Goal: Check status: Check status

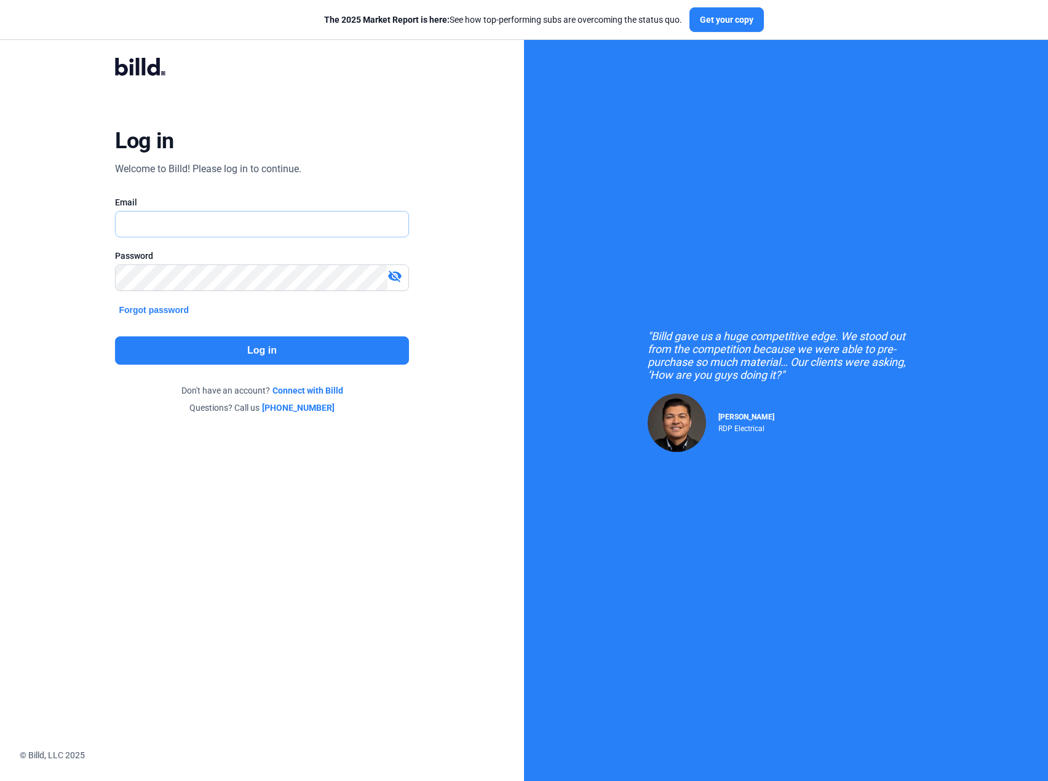
type input "[PERSON_NAME][EMAIL_ADDRESS][DOMAIN_NAME]"
click at [311, 354] on button "Log in" at bounding box center [261, 350] width 293 height 28
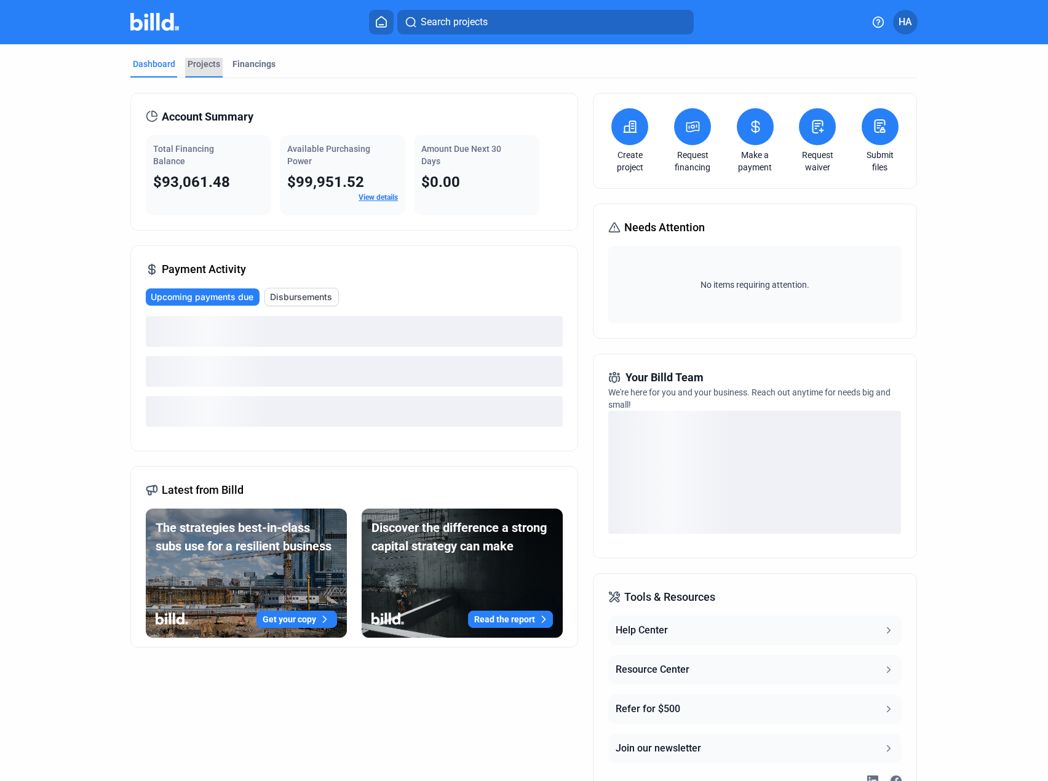
click at [196, 62] on div "Projects" at bounding box center [204, 64] width 33 height 12
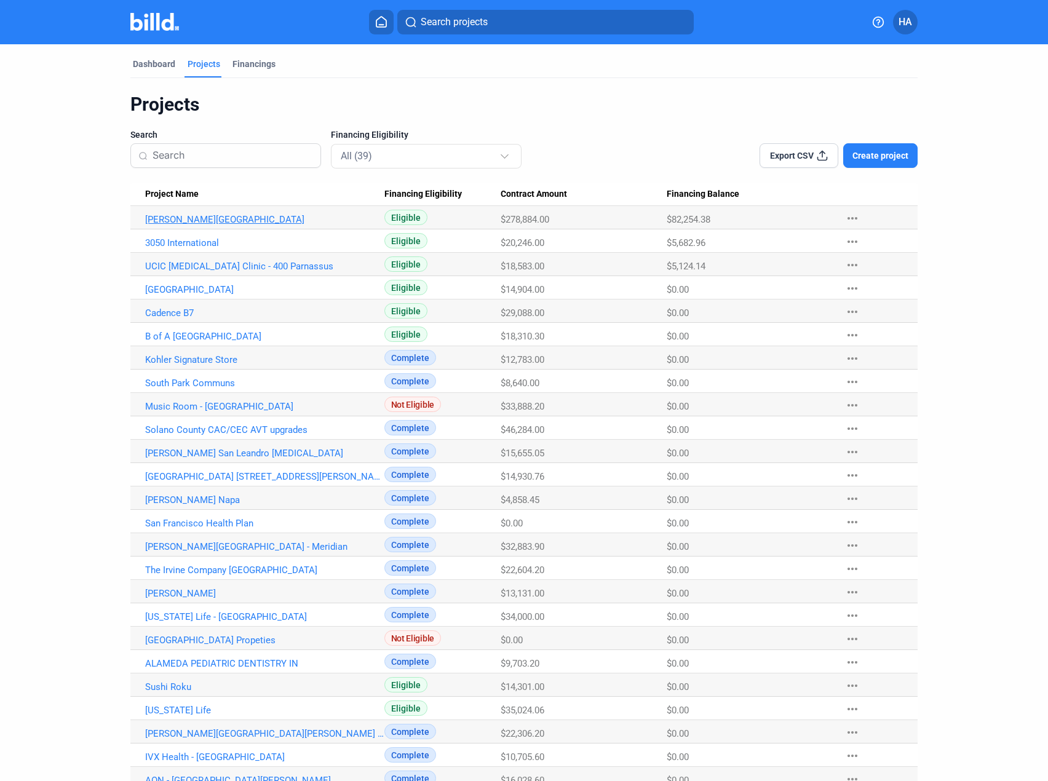
click at [186, 217] on link "[PERSON_NAME][GEOGRAPHIC_DATA]" at bounding box center [264, 219] width 239 height 11
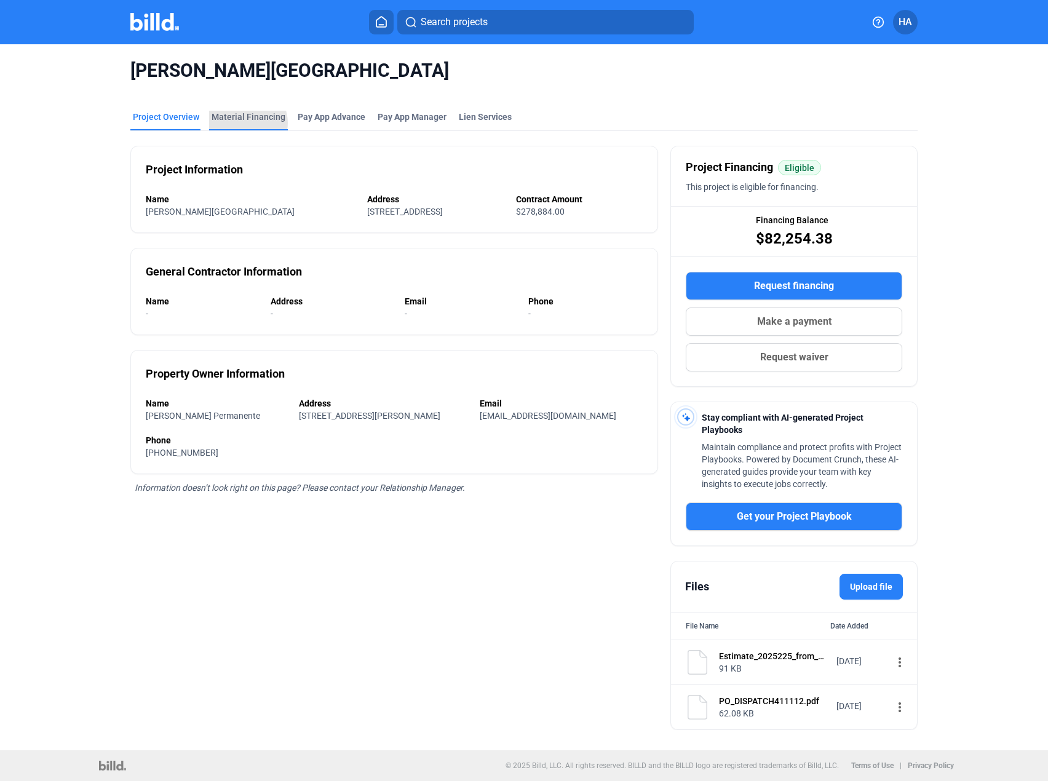
click at [242, 123] on div "Material Financing" at bounding box center [248, 121] width 79 height 20
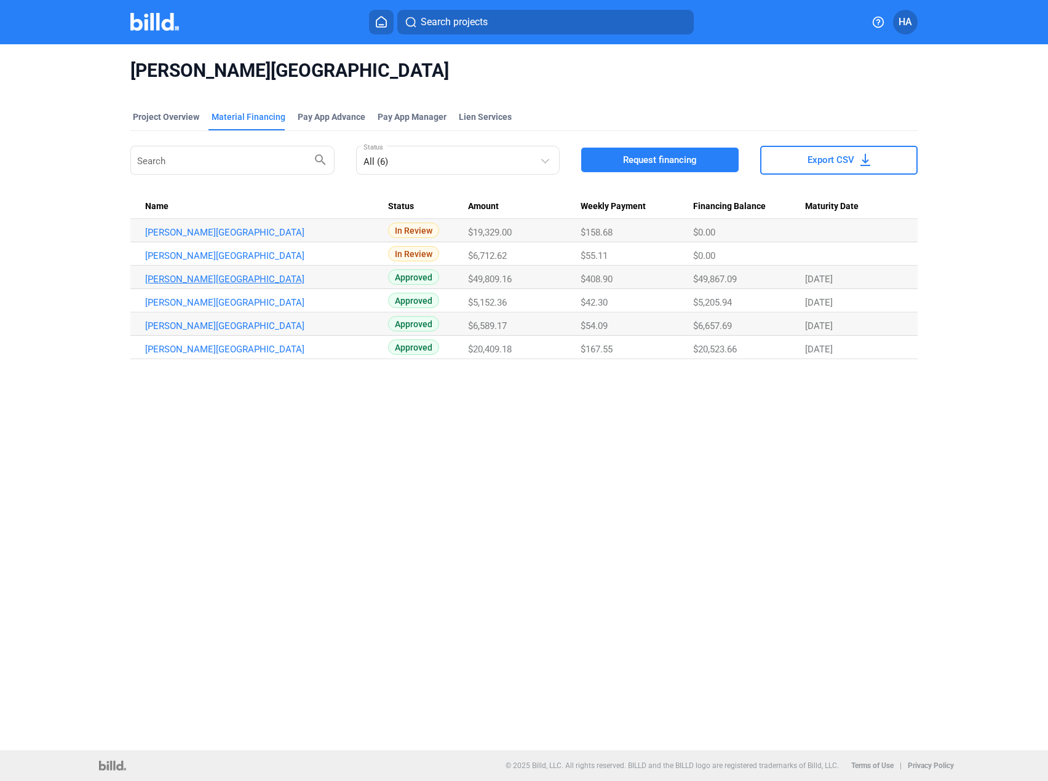
click at [273, 279] on link "[PERSON_NAME][GEOGRAPHIC_DATA]" at bounding box center [264, 279] width 239 height 11
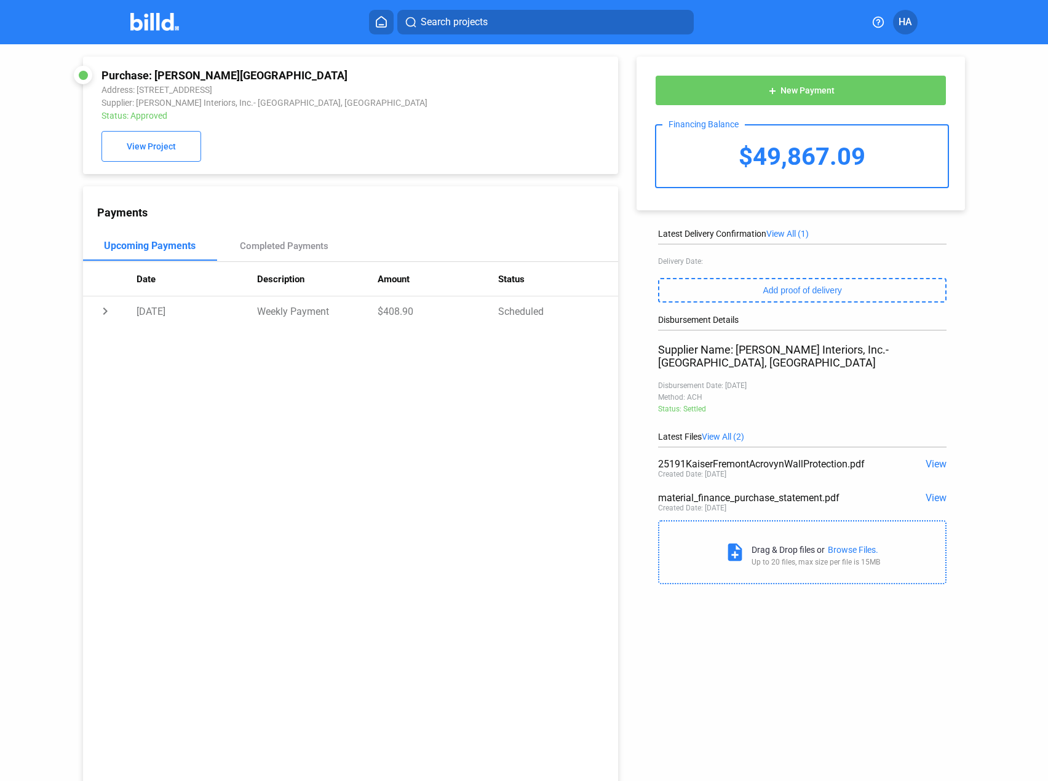
click at [932, 463] on span "View" at bounding box center [935, 464] width 21 height 12
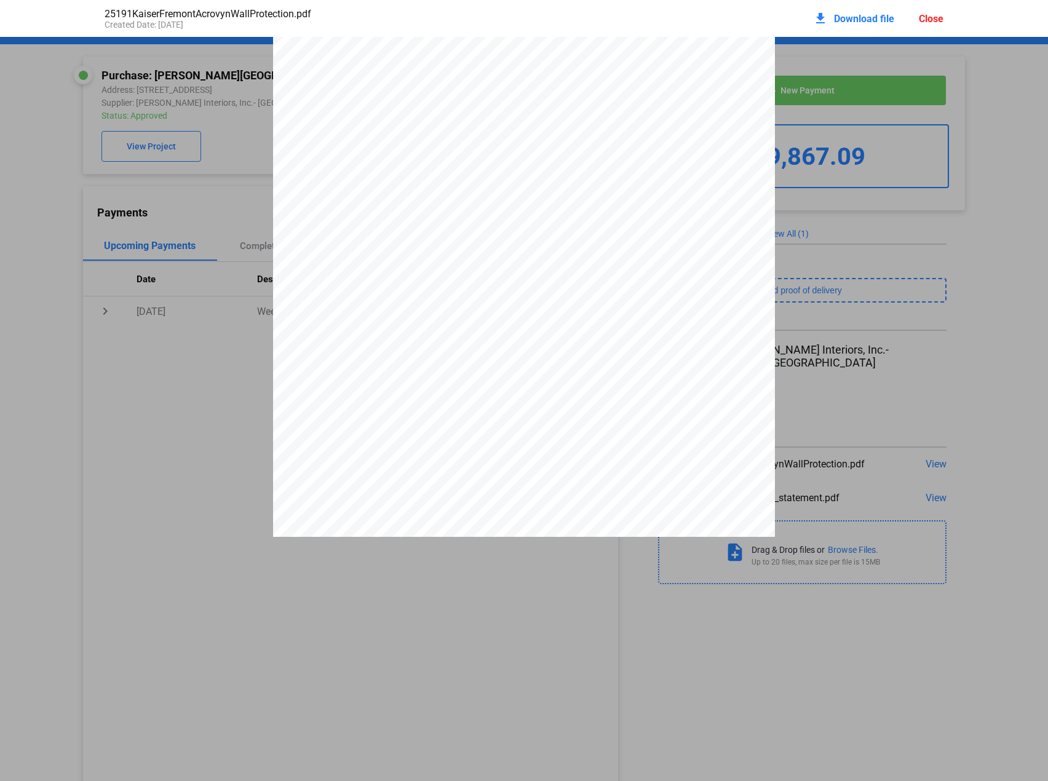
scroll to position [161, 0]
click at [922, 286] on div "Invoice No : 25-191 Date : [DATE] Project No : Units Product Manufacturer Patte…" at bounding box center [524, 211] width 1048 height 649
click at [932, 8] on div "download Download file Close" at bounding box center [878, 18] width 130 height 27
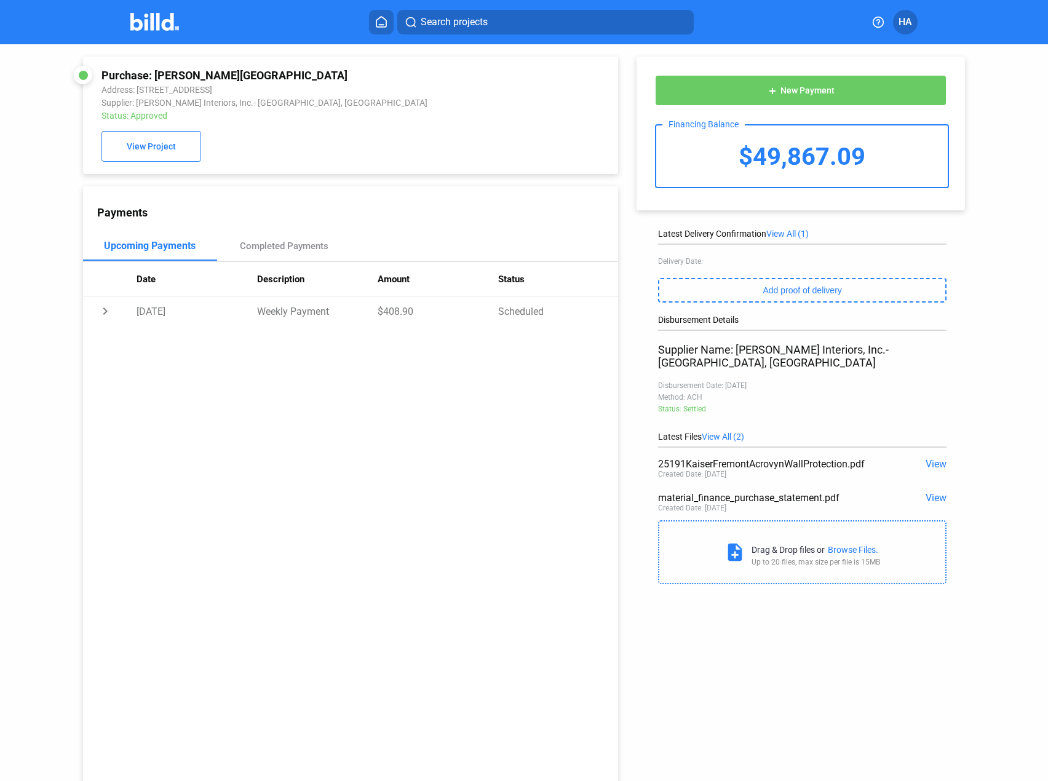
click at [924, 20] on div "Search projects HA" at bounding box center [524, 22] width 946 height 25
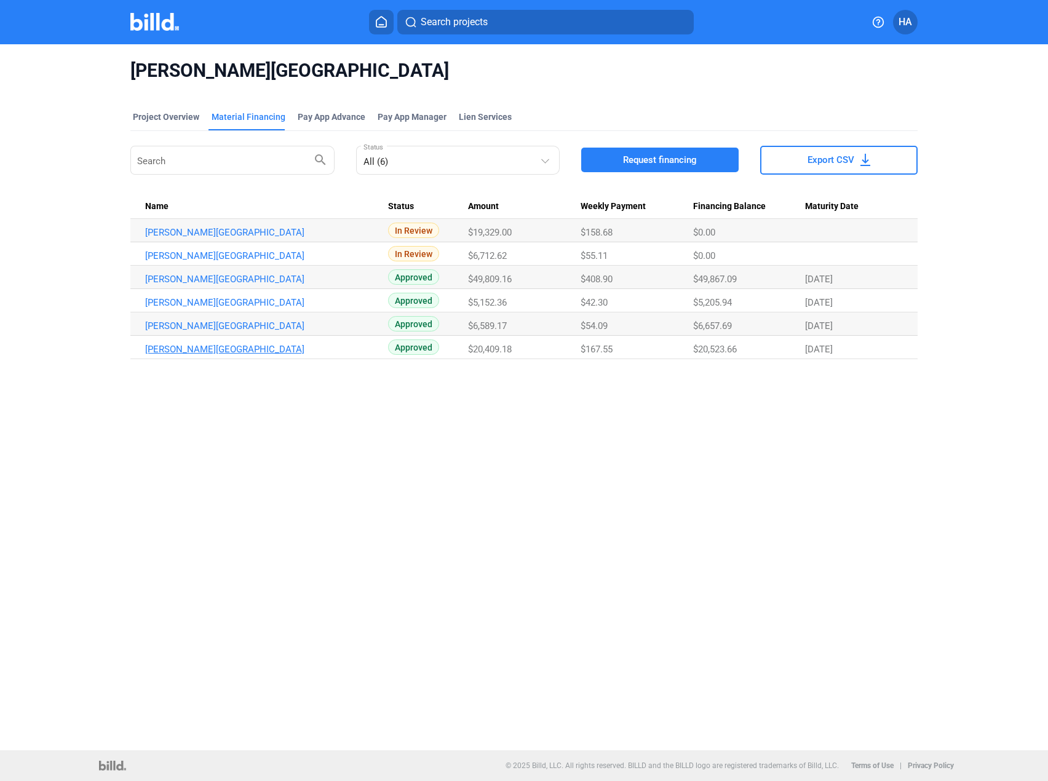
click at [213, 349] on link "[PERSON_NAME][GEOGRAPHIC_DATA]" at bounding box center [264, 349] width 239 height 11
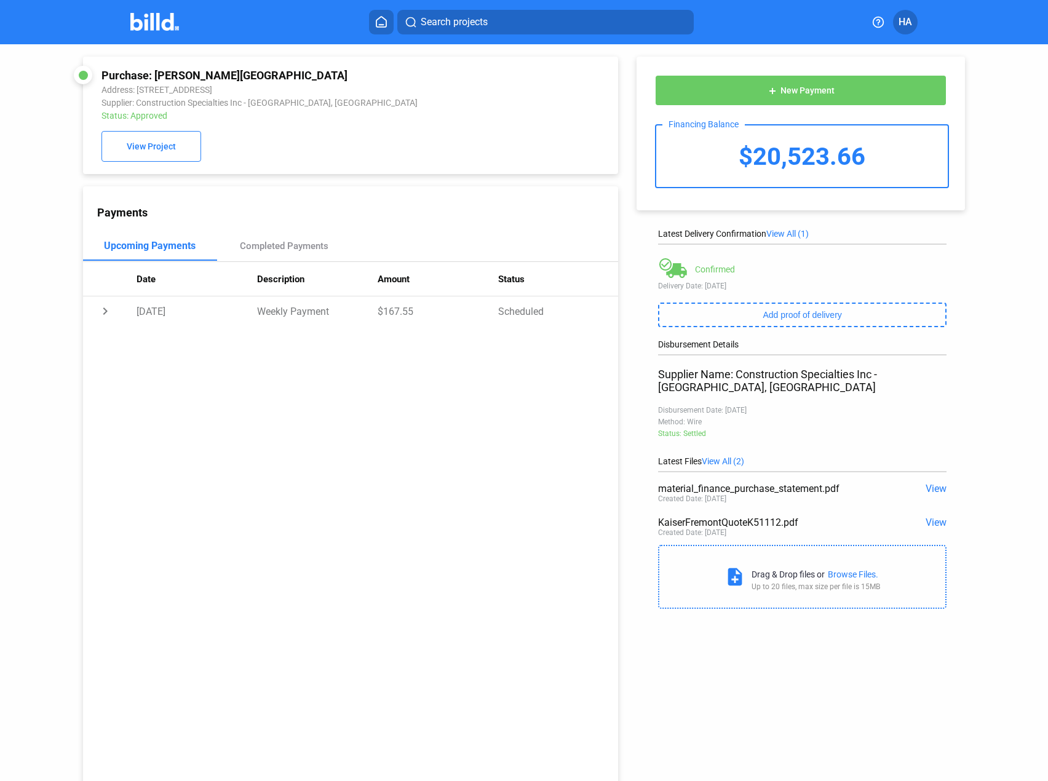
click at [931, 517] on span "View" at bounding box center [935, 523] width 21 height 12
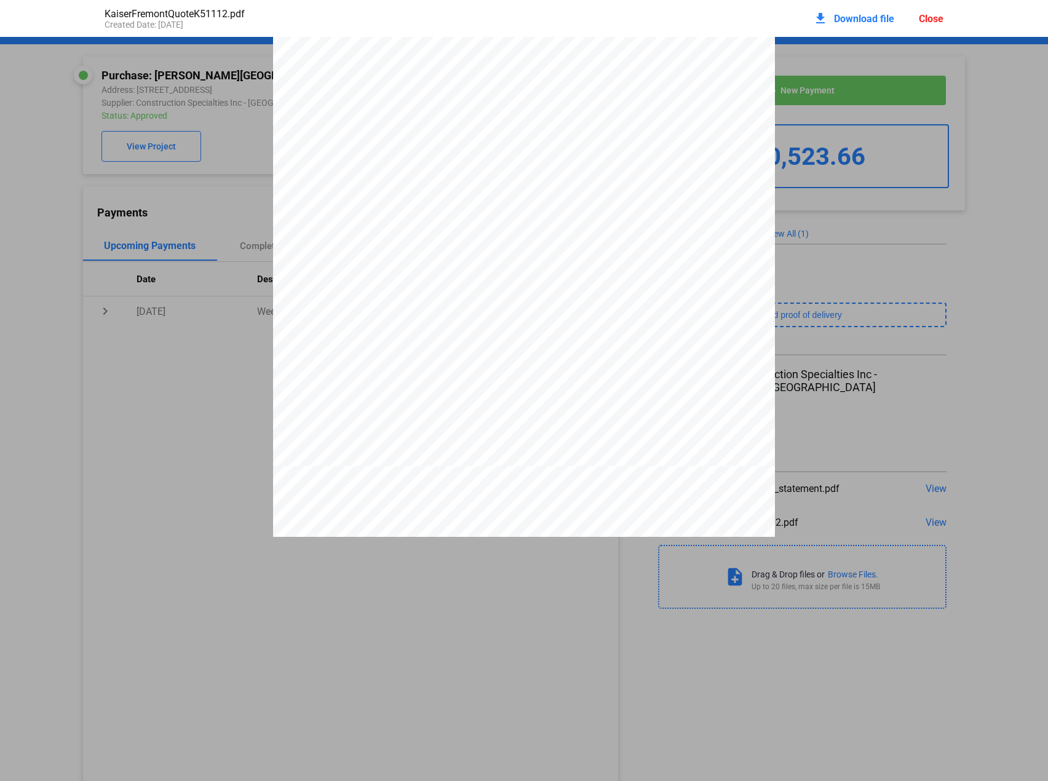
scroll to position [314, 0]
click at [934, 23] on div "Close" at bounding box center [931, 19] width 25 height 12
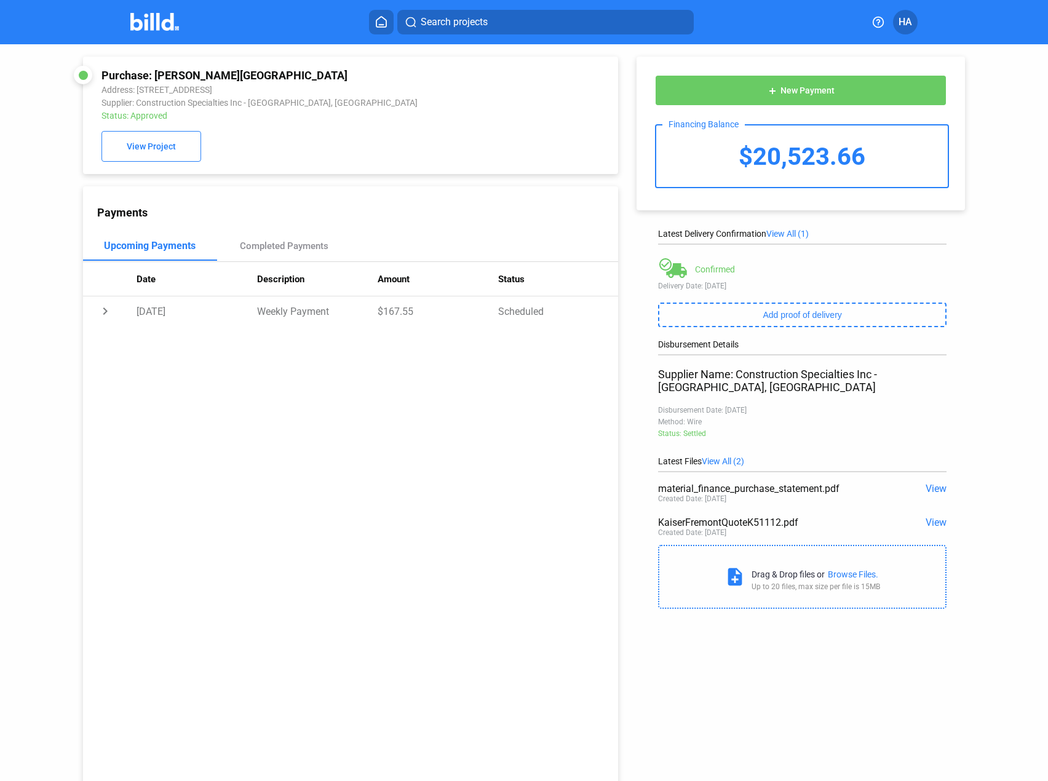
drag, startPoint x: 721, startPoint y: 398, endPoint x: 758, endPoint y: 398, distance: 37.5
click at [758, 406] on div "Disbursement Date: [DATE]" at bounding box center [802, 410] width 288 height 9
click at [794, 403] on div "Disbursement Details Supplier Name: Construction Specialties Inc - [GEOGRAPHIC_…" at bounding box center [802, 397] width 288 height 117
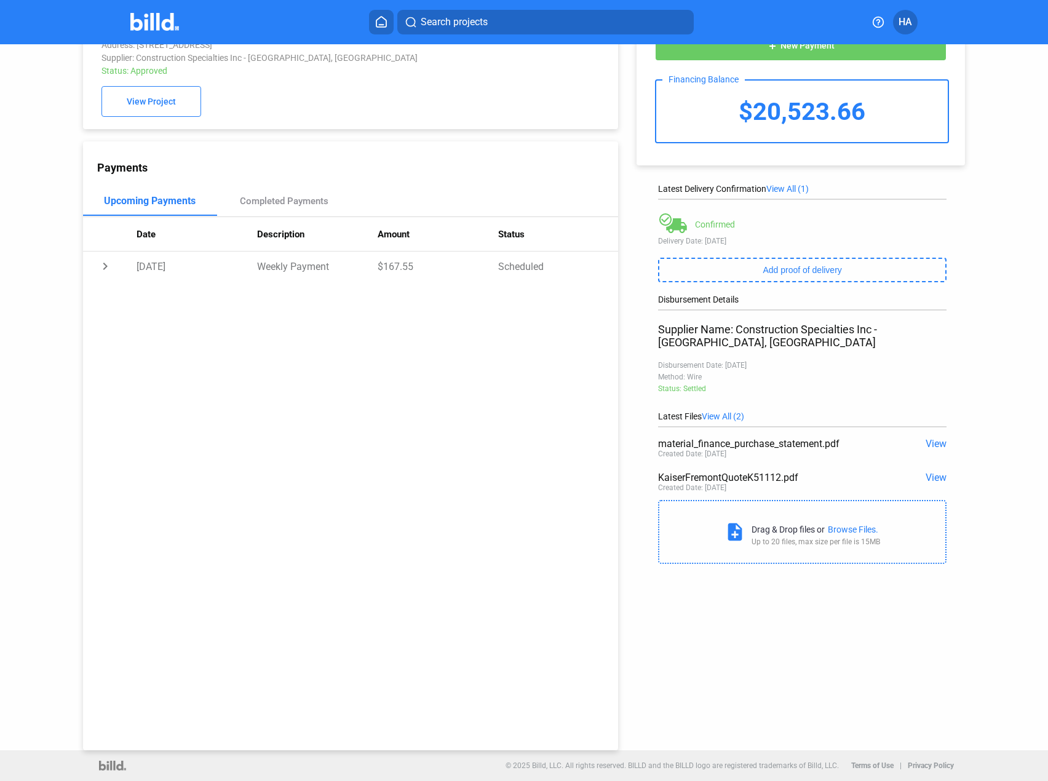
scroll to position [0, 0]
